Goal: Check status: Check status

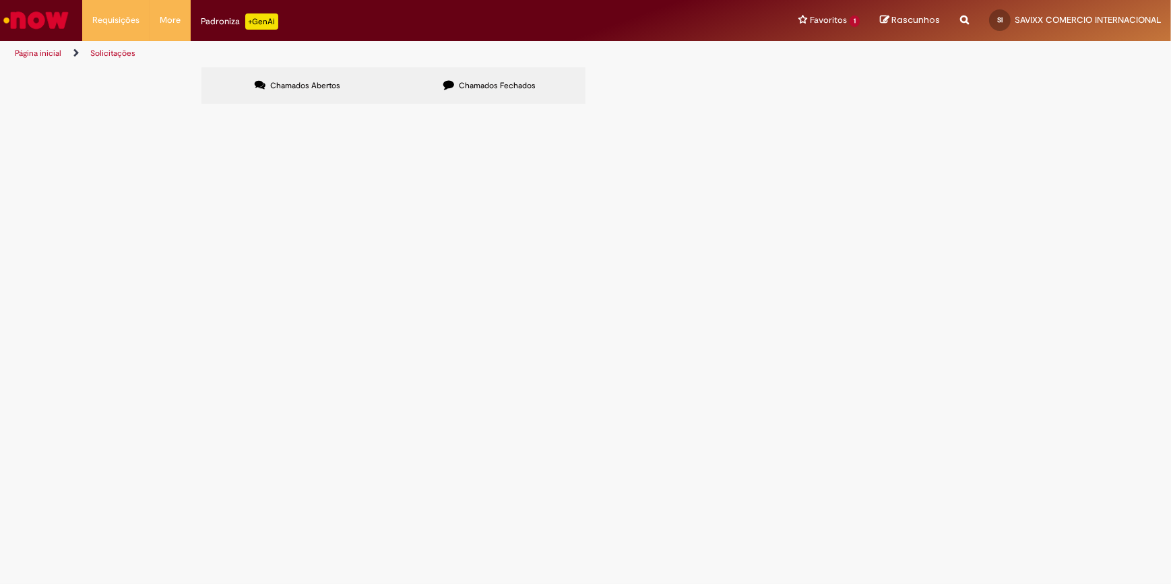
click at [506, 86] on span "Chamados Fechados" at bounding box center [497, 85] width 77 height 11
drag, startPoint x: 270, startPoint y: 193, endPoint x: 212, endPoint y: 202, distance: 58.0
click at [0, 0] on td "R13462135" at bounding box center [0, 0] width 0 height 0
copy span "R13462135"
click at [0, 0] on span "R13454147" at bounding box center [0, 0] width 0 height 0
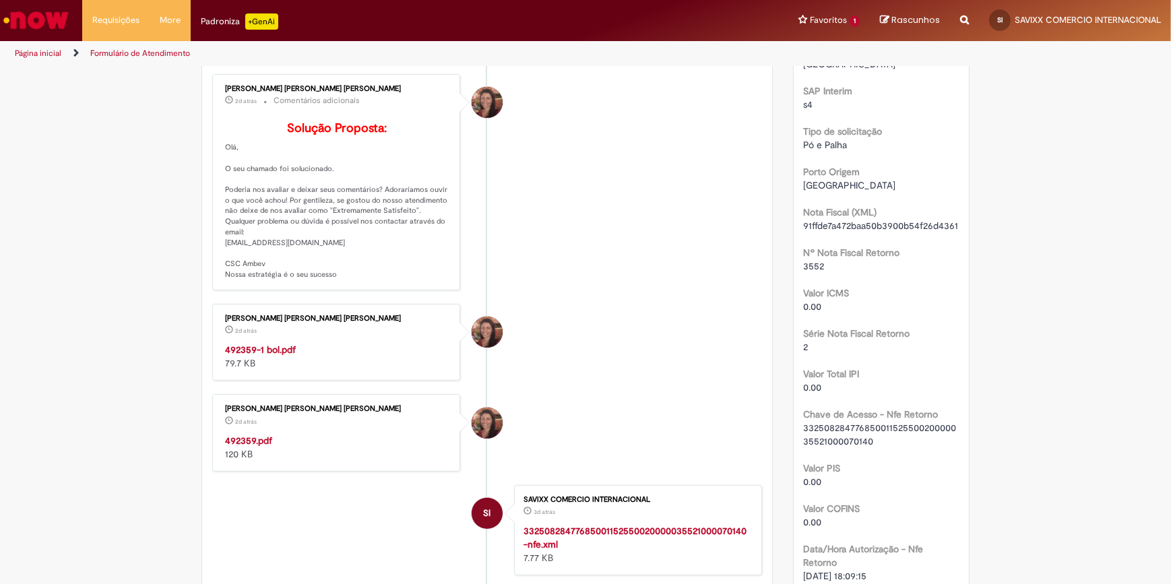
scroll to position [281, 0]
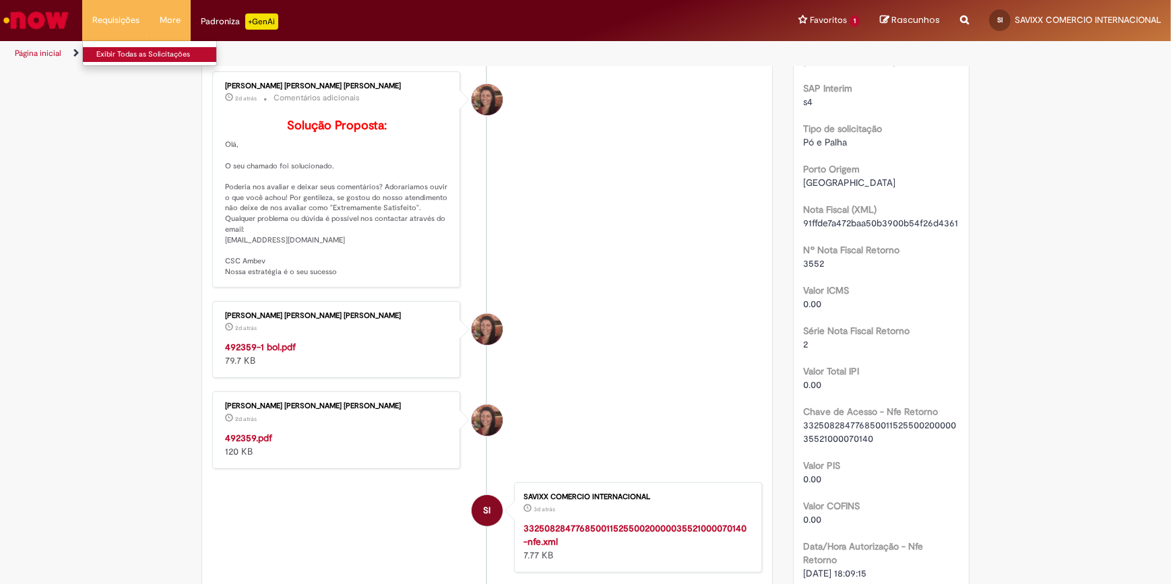
click at [128, 49] on link "Exibir Todas as Solicitações" at bounding box center [157, 54] width 148 height 15
